Goal: Transaction & Acquisition: Purchase product/service

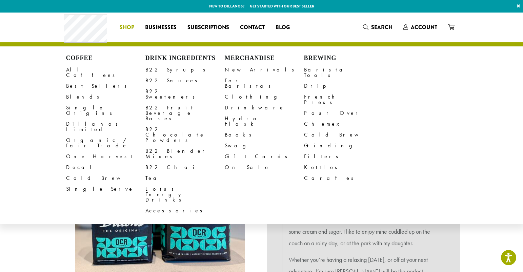
click at [131, 28] on span "Shop" at bounding box center [127, 27] width 15 height 8
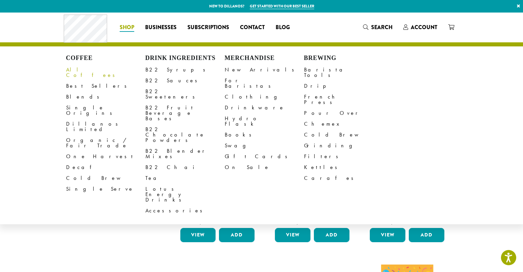
click at [94, 69] on link "All Coffees" at bounding box center [105, 72] width 79 height 16
